Goal: Task Accomplishment & Management: Complete application form

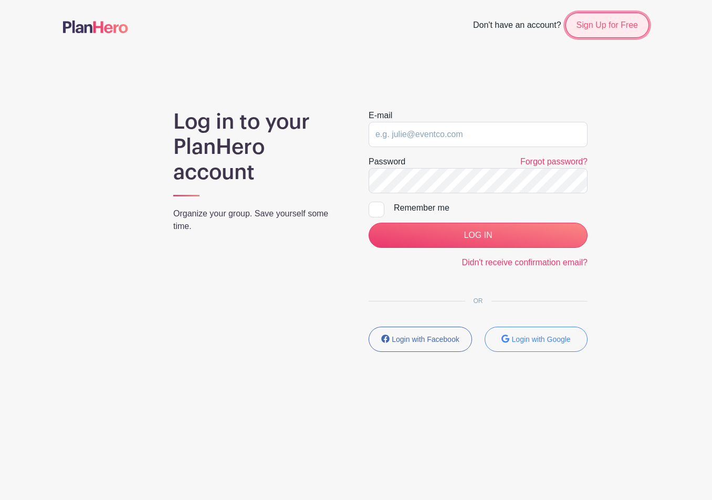
click at [616, 30] on link "Sign Up for Free" at bounding box center [608, 25] width 84 height 25
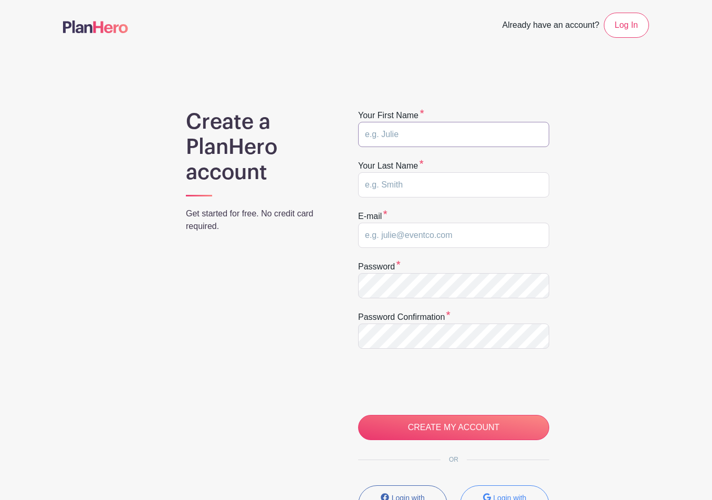
click at [402, 130] on input "text" at bounding box center [453, 134] width 191 height 25
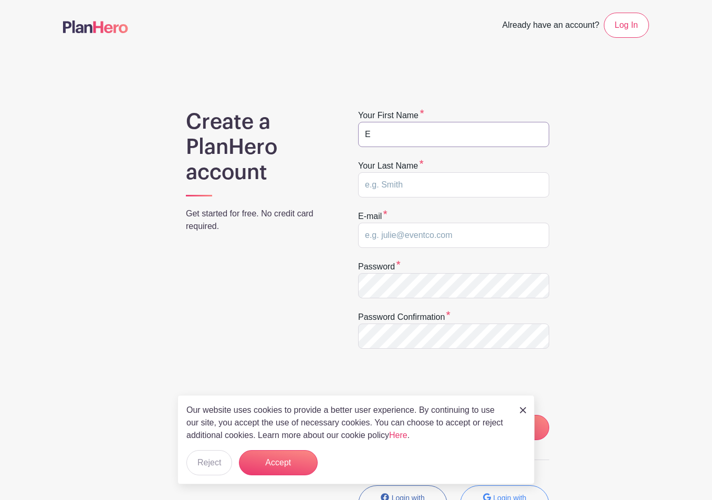
type input "E"
type input "F"
type input "jpfarrell77+ef@gmail.com"
click at [276, 466] on button "Accept" at bounding box center [278, 462] width 79 height 25
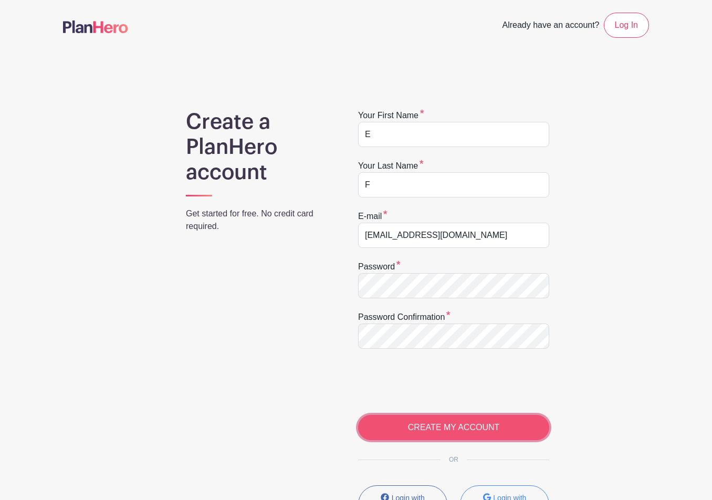
click at [448, 431] on input "CREATE MY ACCOUNT" at bounding box center [453, 427] width 191 height 25
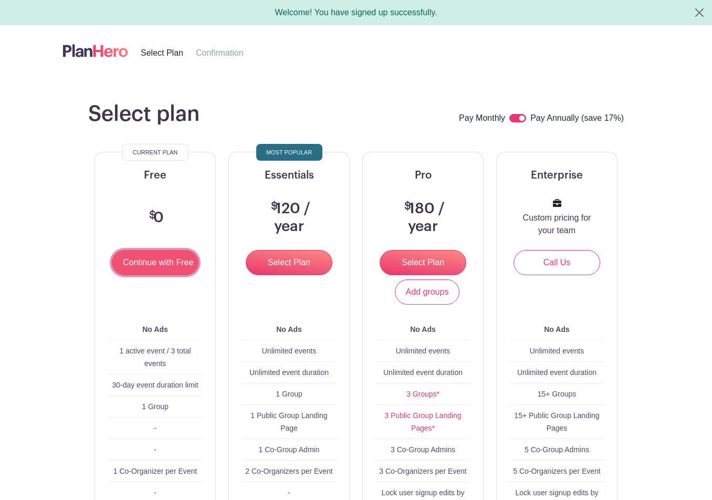
click at [140, 264] on input "Continue with Free" at bounding box center [155, 262] width 87 height 25
